Goal: Register for event/course

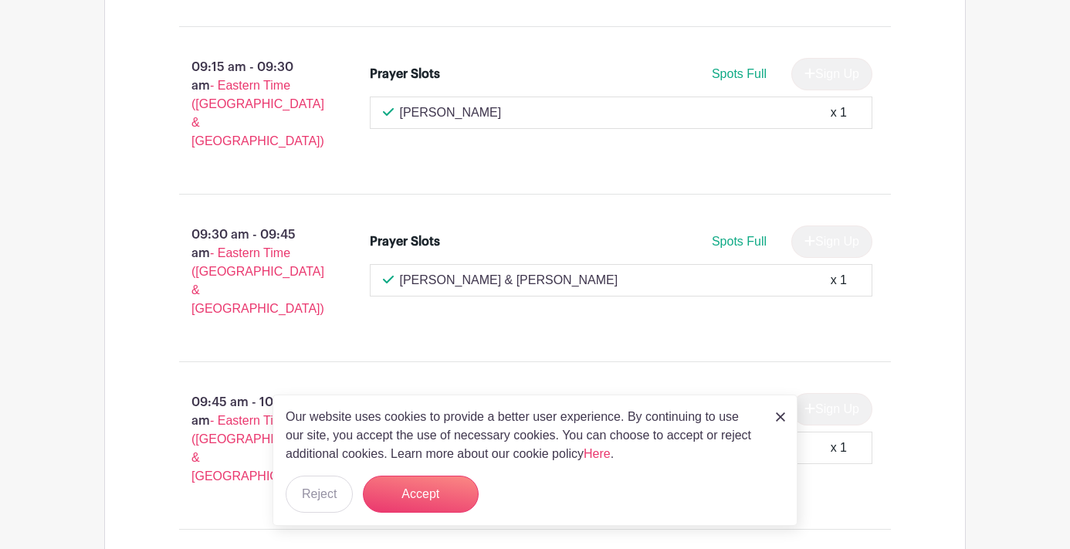
scroll to position [1069, 0]
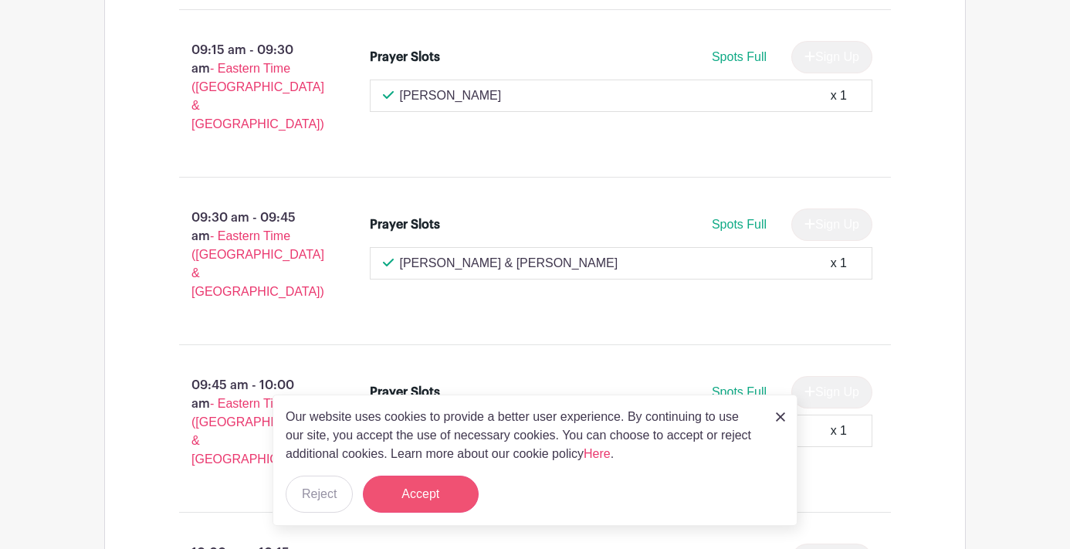
click at [437, 500] on button "Accept" at bounding box center [421, 493] width 116 height 37
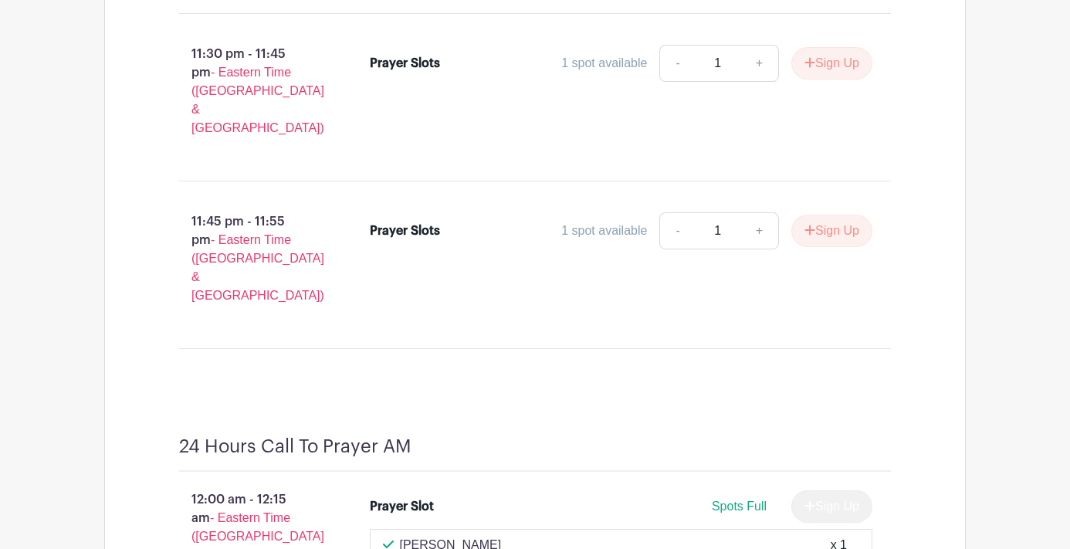
scroll to position [10965, 0]
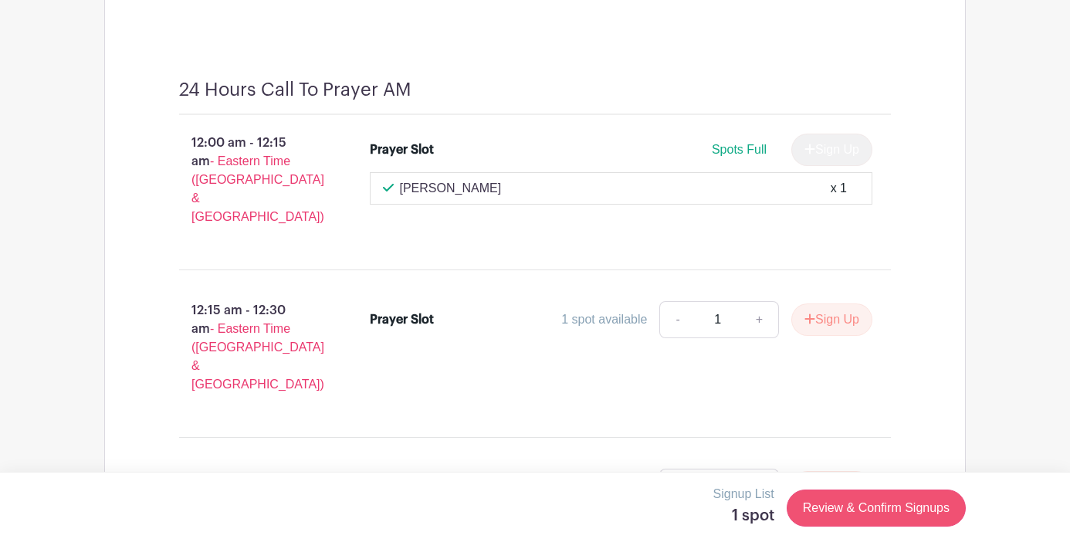
scroll to position [11241, 1]
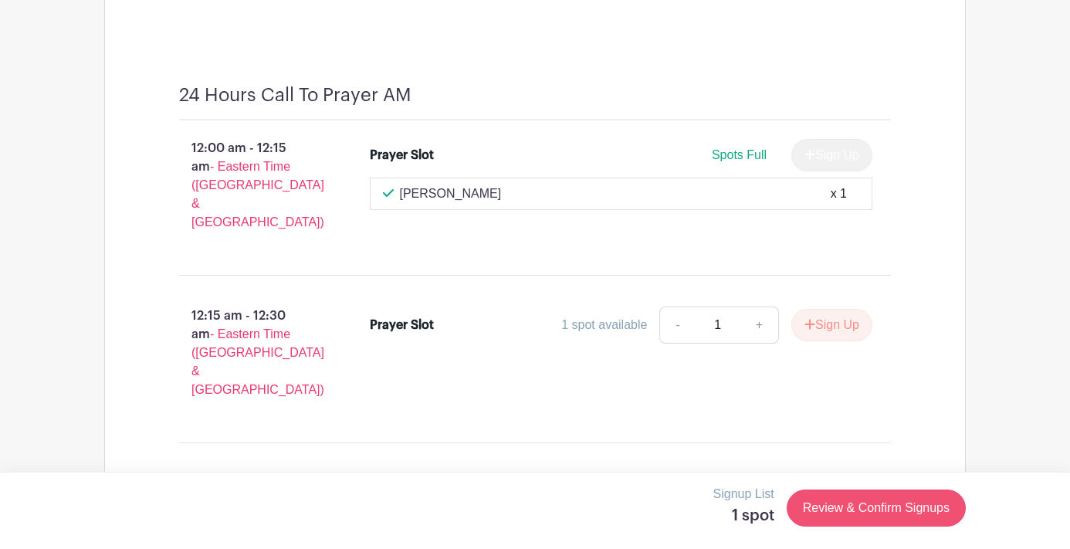
click at [864, 514] on link "Review & Confirm Signups" at bounding box center [876, 507] width 179 height 37
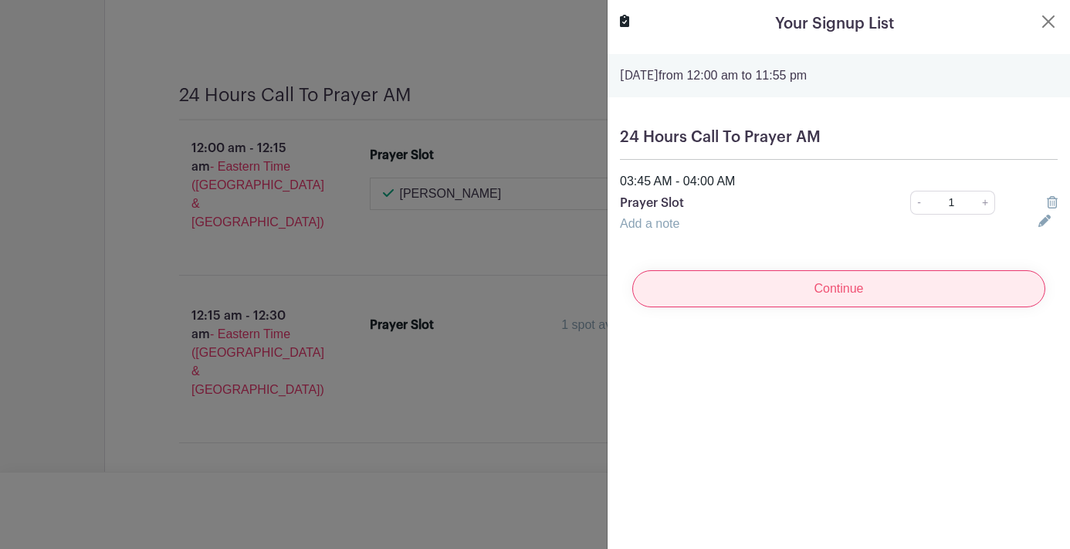
click at [825, 293] on input "Continue" at bounding box center [838, 288] width 413 height 37
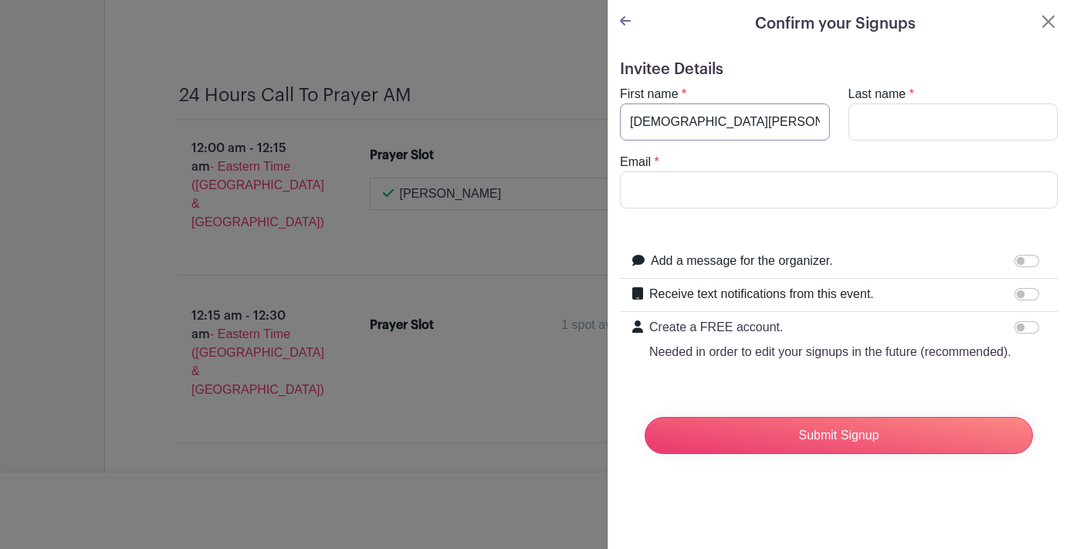
type input "[DEMOGRAPHIC_DATA][PERSON_NAME]"
type input "[PERSON_NAME]"
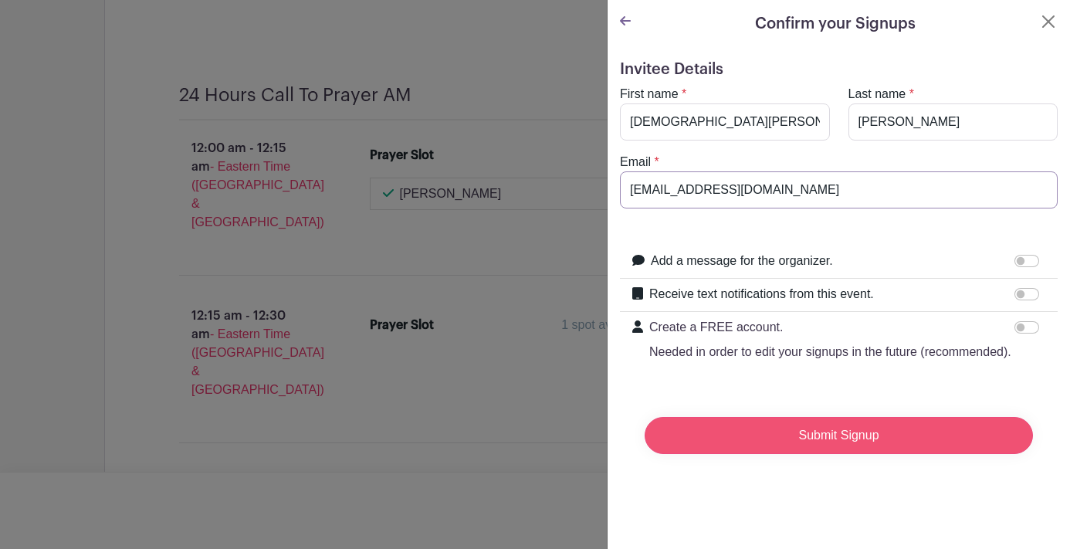
type input "[EMAIL_ADDRESS][DOMAIN_NAME]"
click at [792, 444] on input "Submit Signup" at bounding box center [839, 435] width 388 height 37
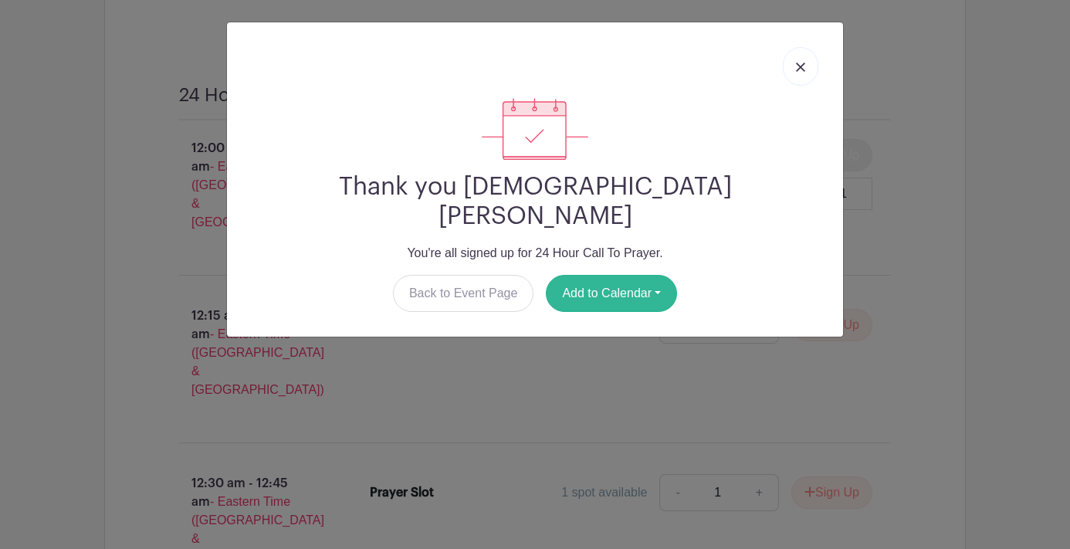
click at [614, 275] on button "Add to Calendar" at bounding box center [611, 293] width 131 height 37
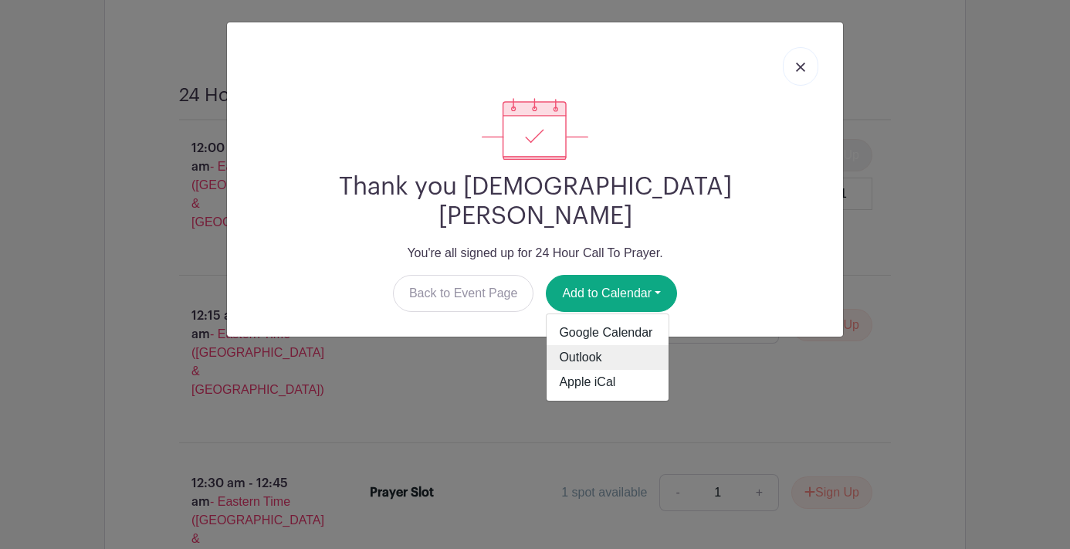
click at [597, 345] on link "Outlook" at bounding box center [607, 357] width 122 height 25
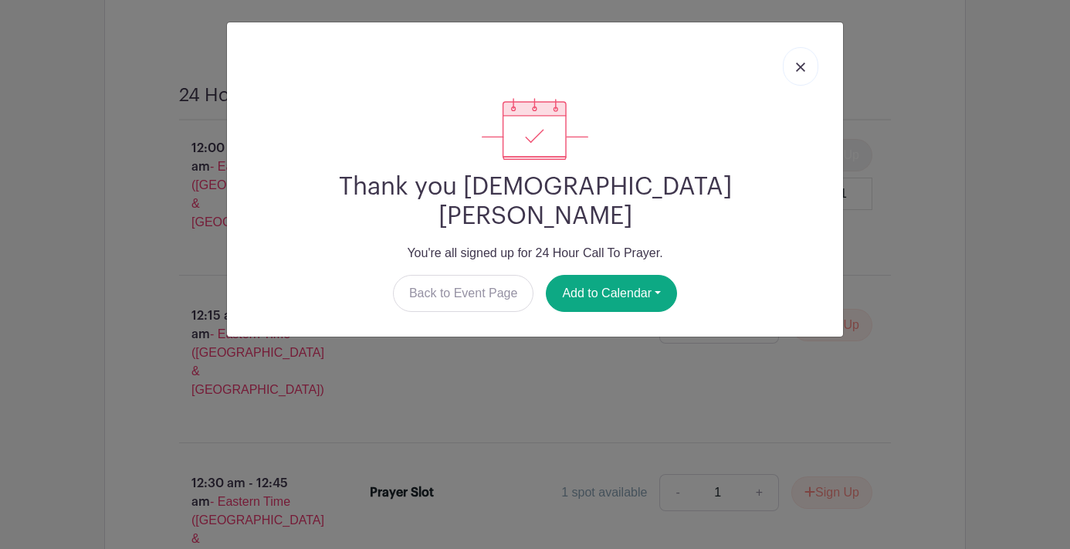
drag, startPoint x: 450, startPoint y: 268, endPoint x: 721, endPoint y: 340, distance: 280.5
click at [450, 275] on link "Back to Event Page" at bounding box center [463, 293] width 141 height 37
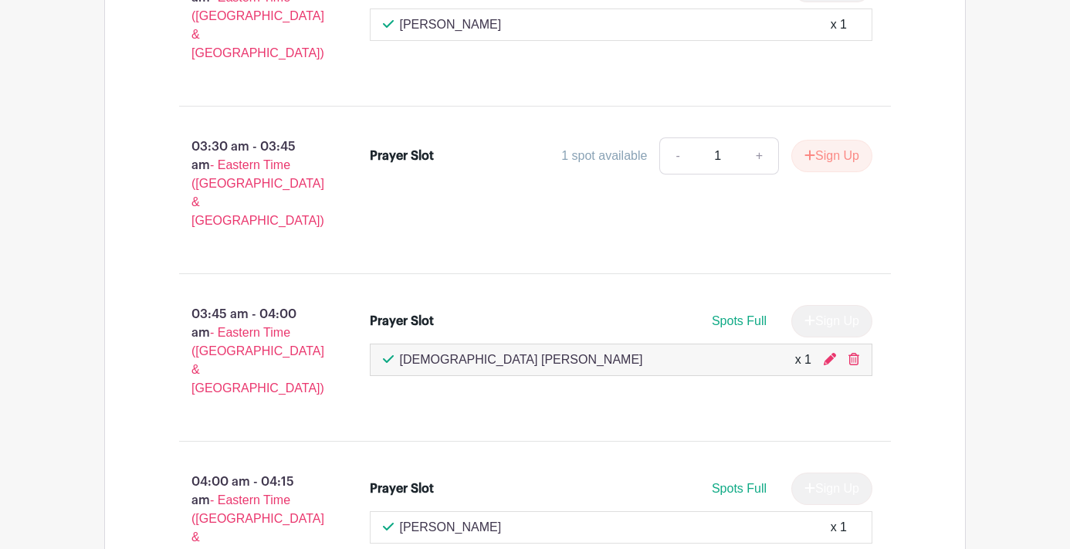
scroll to position [13591, 0]
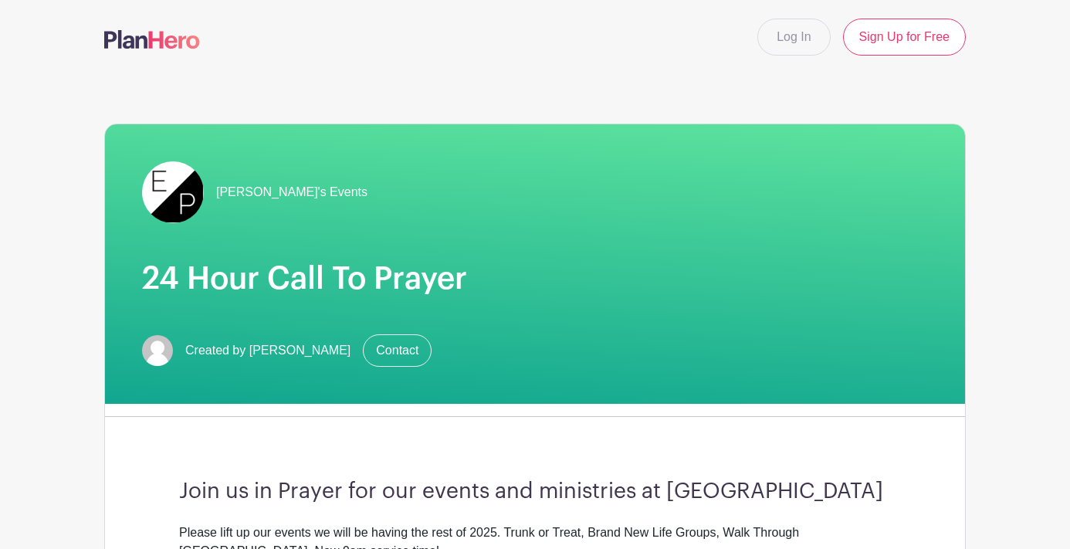
scroll to position [0, 0]
